Goal: Task Accomplishment & Management: Manage account settings

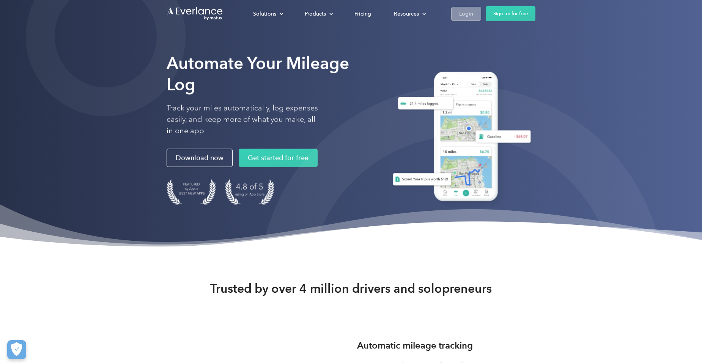
click at [470, 15] on div "Login" at bounding box center [466, 13] width 14 height 9
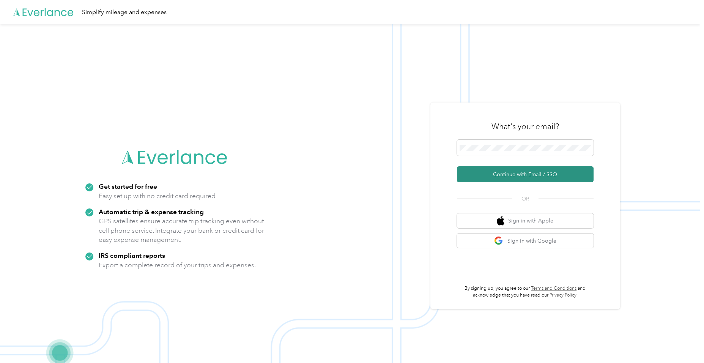
click at [516, 175] on button "Continue with Email / SSO" at bounding box center [525, 174] width 137 height 16
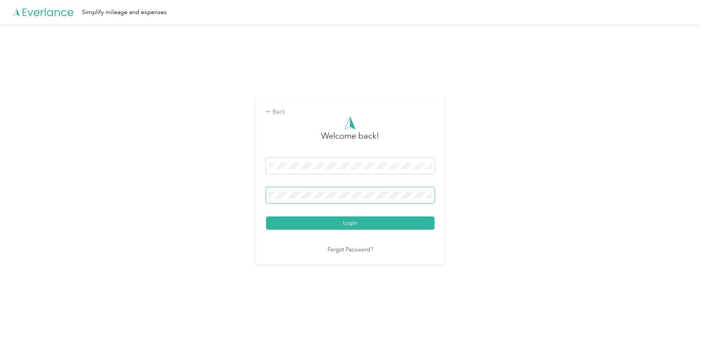
click at [266, 216] on button "Login" at bounding box center [350, 222] width 168 height 13
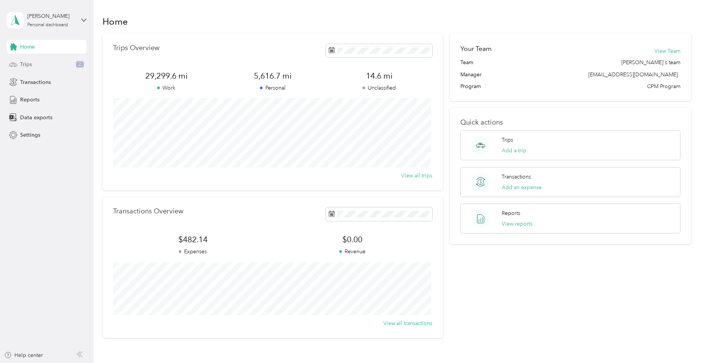
click at [36, 65] on div "Trips 2" at bounding box center [47, 65] width 80 height 14
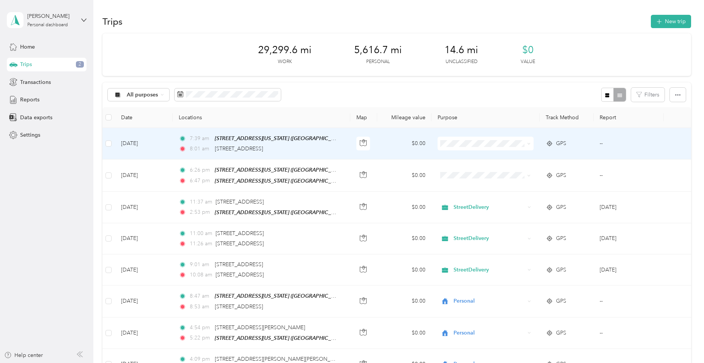
click at [473, 169] on span "Personal" at bounding box center [490, 171] width 71 height 8
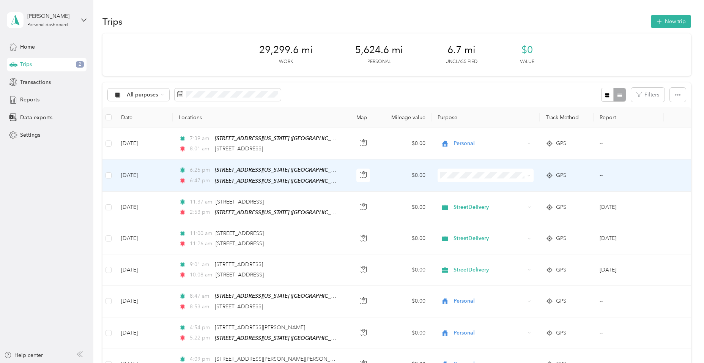
click at [464, 201] on span "Personal" at bounding box center [490, 198] width 71 height 8
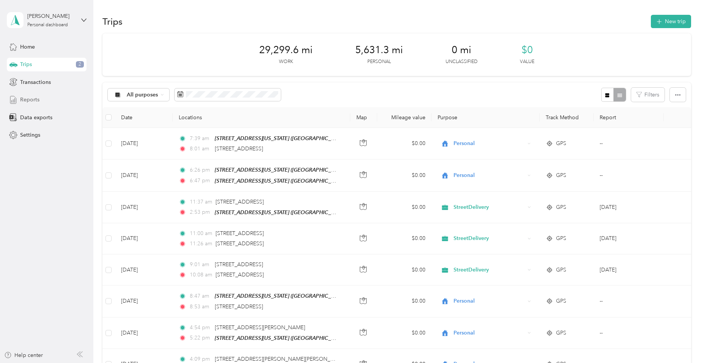
click at [30, 100] on span "Reports" at bounding box center [29, 100] width 19 height 8
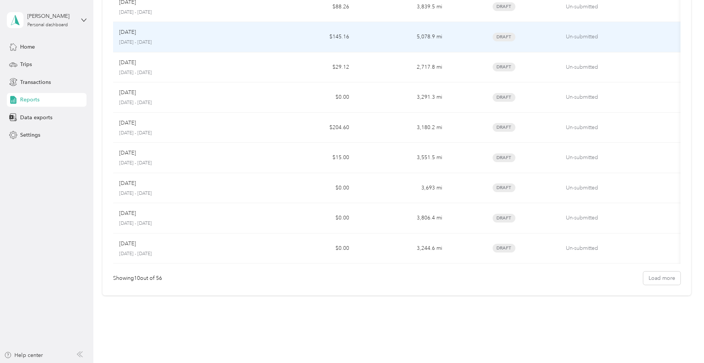
scroll to position [129, 0]
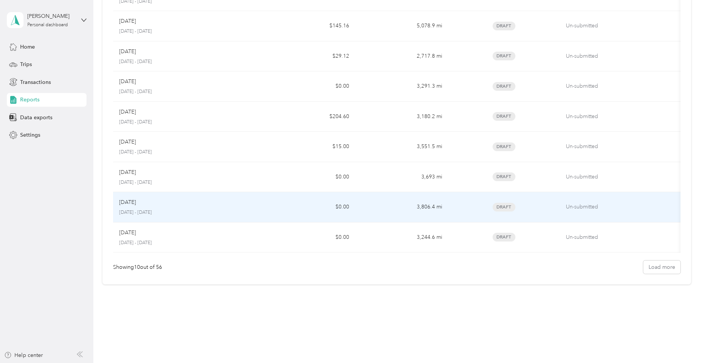
click at [170, 212] on p "January 1 - 31, 2025" at bounding box center [187, 212] width 137 height 7
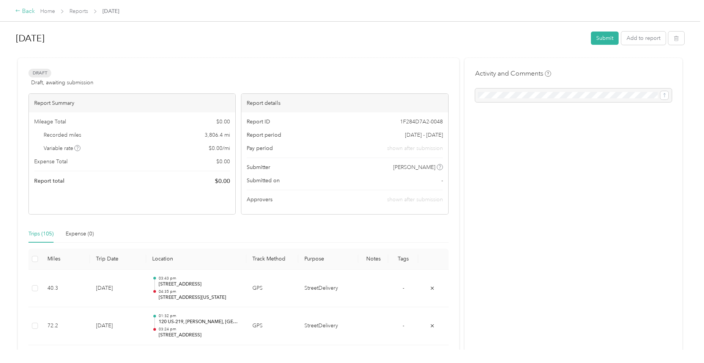
click at [24, 12] on div "Back" at bounding box center [25, 11] width 20 height 9
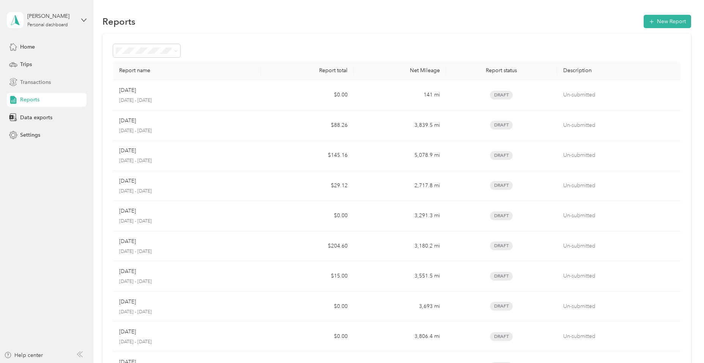
click at [39, 81] on span "Transactions" at bounding box center [35, 82] width 31 height 8
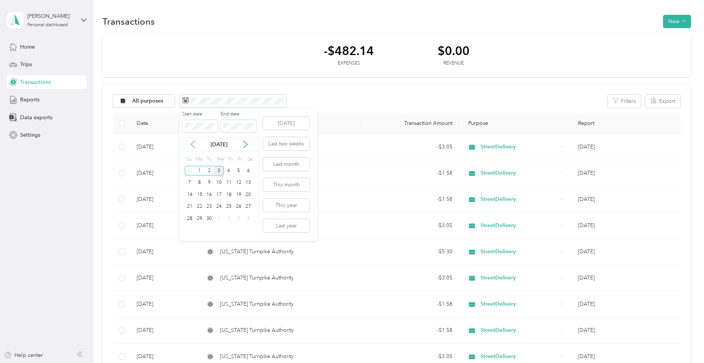
click at [191, 145] on icon at bounding box center [193, 144] width 8 height 8
click at [239, 170] on div "1" at bounding box center [239, 170] width 10 height 9
click at [190, 231] on div "31" at bounding box center [190, 230] width 10 height 9
